Goal: Information Seeking & Learning: Learn about a topic

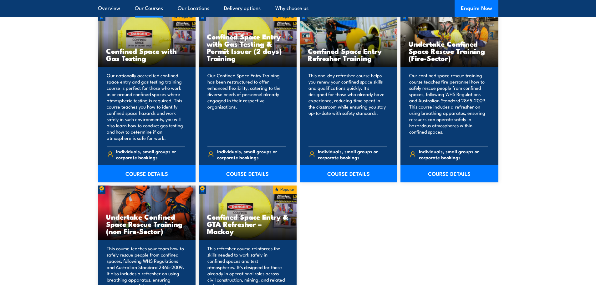
scroll to position [469, 0]
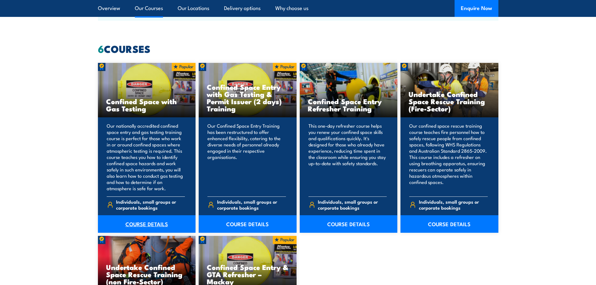
click at [148, 222] on link "COURSE DETAILS" at bounding box center [147, 224] width 98 height 18
click at [250, 222] on link "COURSE DETAILS" at bounding box center [248, 224] width 98 height 18
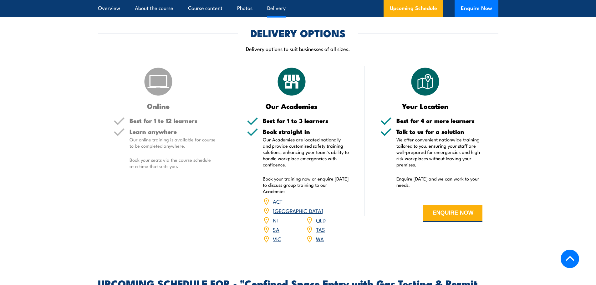
scroll to position [876, 0]
